Goal: Find specific page/section: Find specific page/section

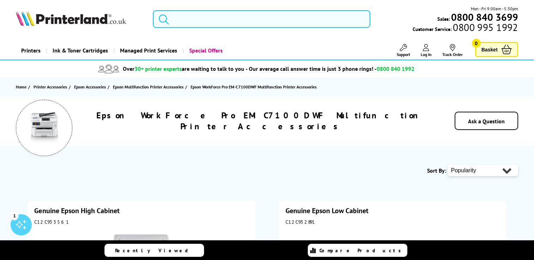
click at [200, 20] on input "search" at bounding box center [261, 19] width 217 height 18
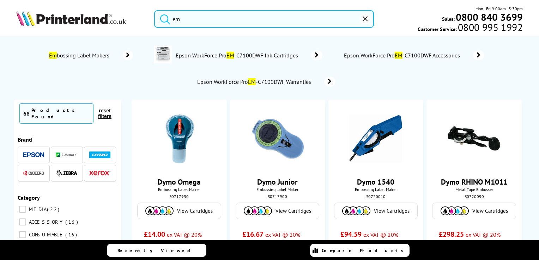
type input "e"
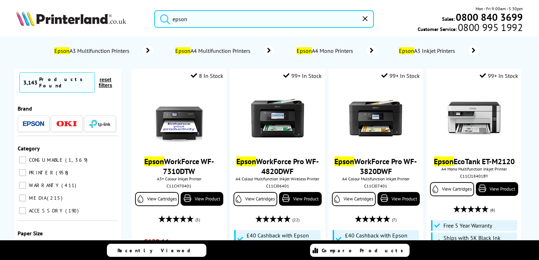
type input "epson"
